Goal: Information Seeking & Learning: Learn about a topic

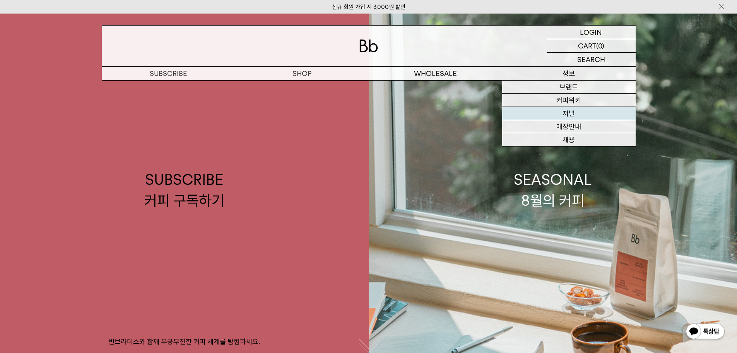
click at [582, 114] on link "저널" at bounding box center [569, 113] width 134 height 13
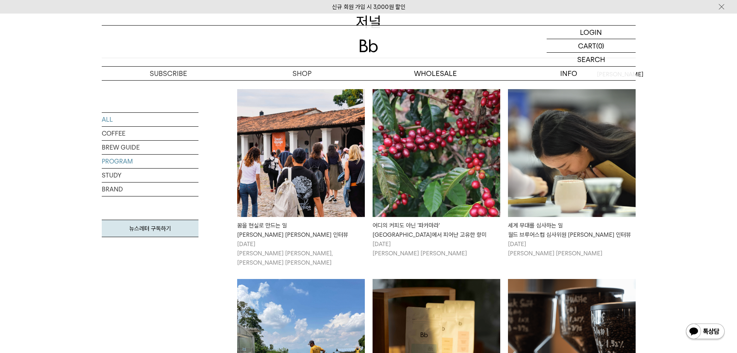
scroll to position [116, 0]
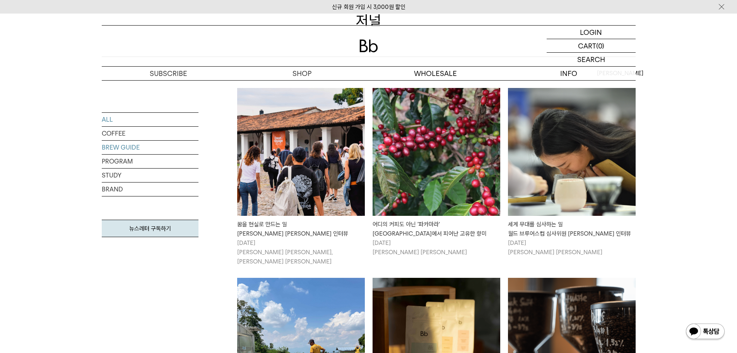
click at [122, 150] on link "BREW GUIDE" at bounding box center [150, 147] width 97 height 14
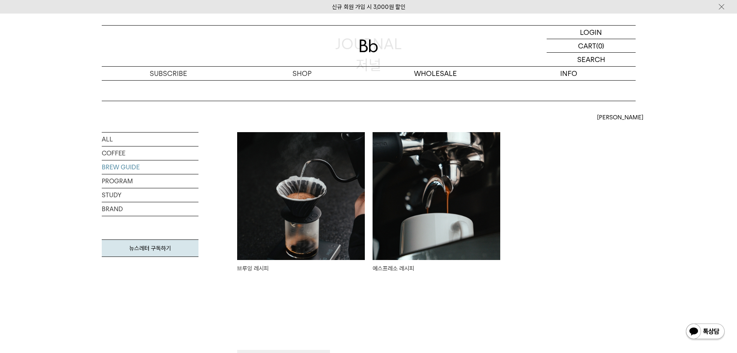
scroll to position [77, 0]
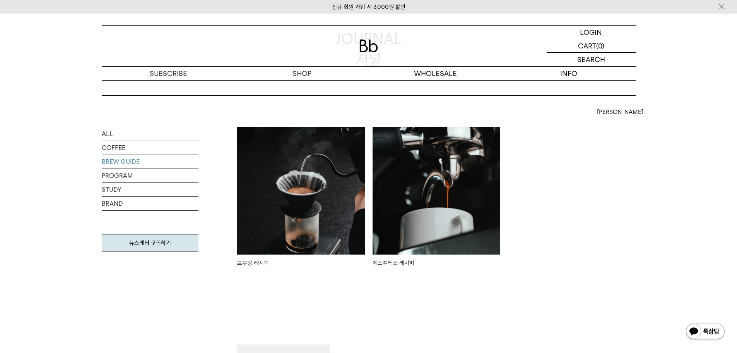
click at [263, 190] on img at bounding box center [301, 191] width 128 height 128
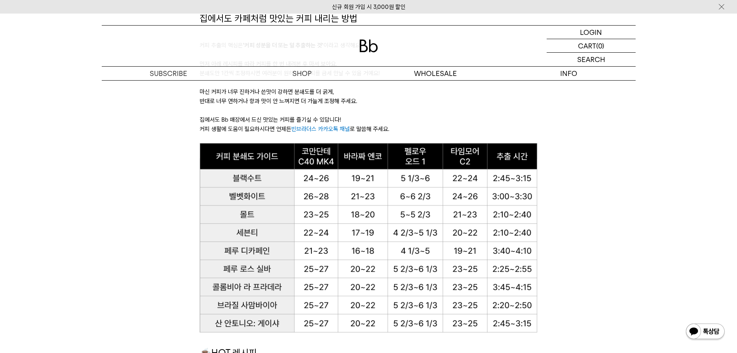
scroll to position [464, 0]
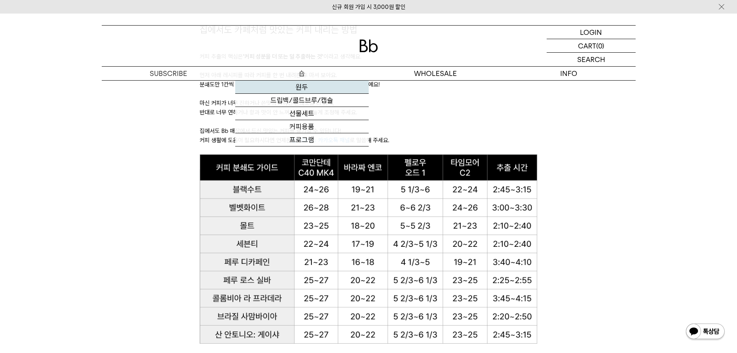
click at [301, 87] on link "원두" at bounding box center [302, 87] width 134 height 13
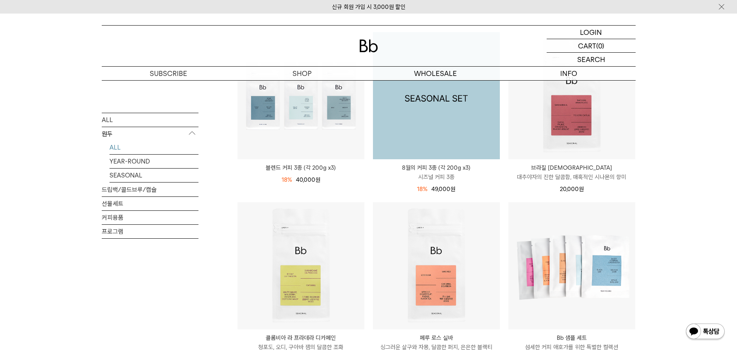
scroll to position [155, 0]
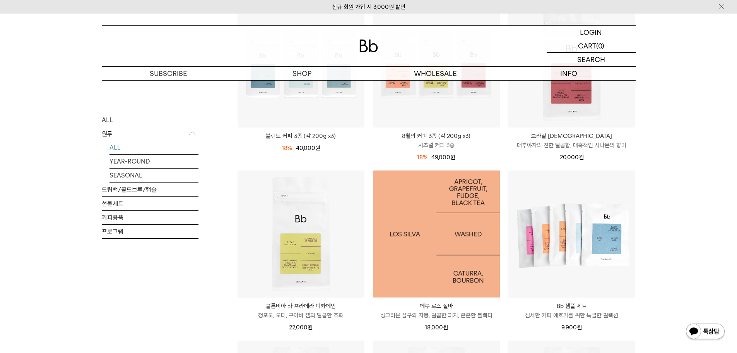
click at [419, 202] on img at bounding box center [436, 233] width 127 height 127
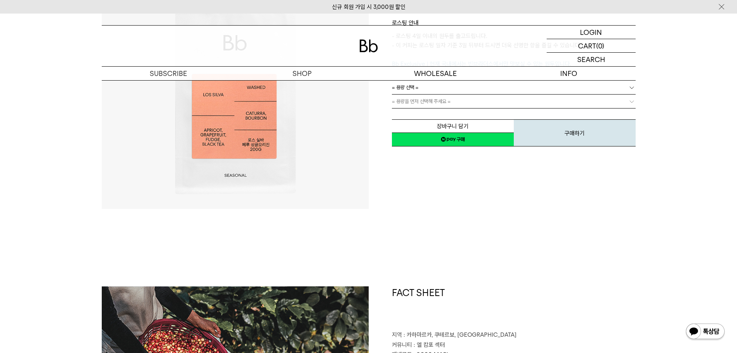
scroll to position [77, 0]
